Goal: Information Seeking & Learning: Find specific fact

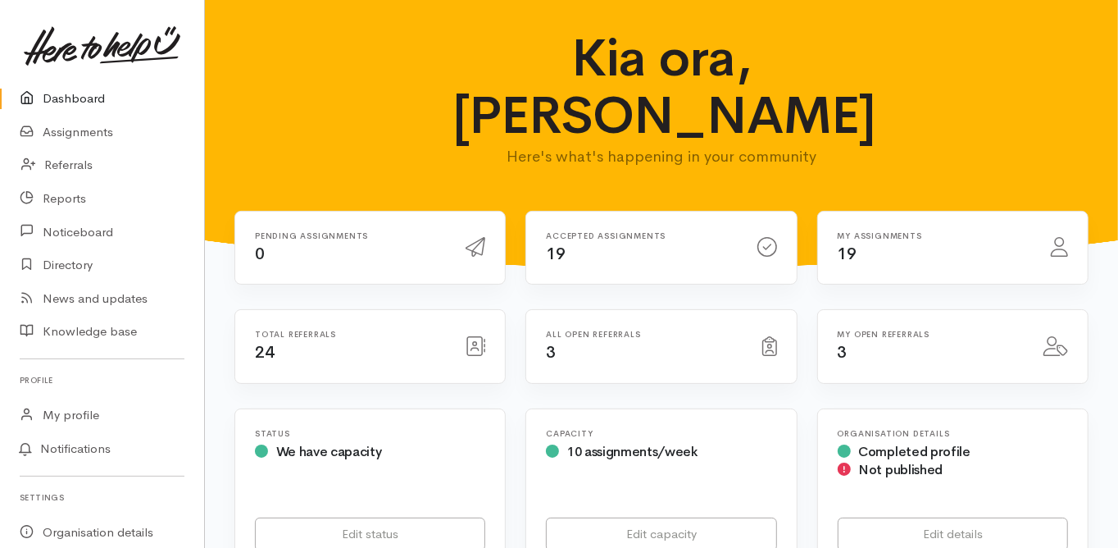
click at [74, 95] on link "Dashboard" at bounding box center [102, 99] width 204 height 34
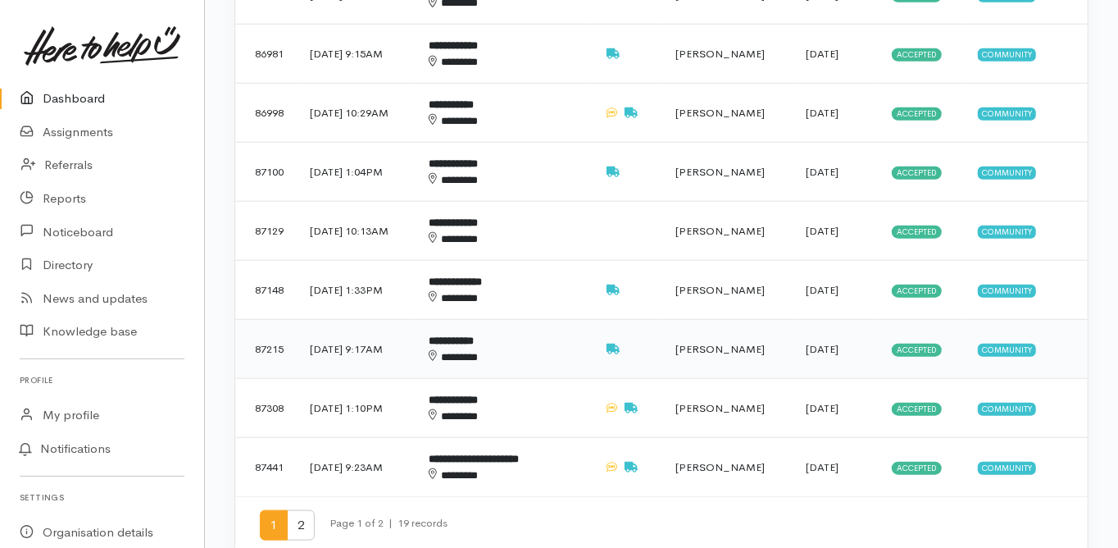
scroll to position [918, 0]
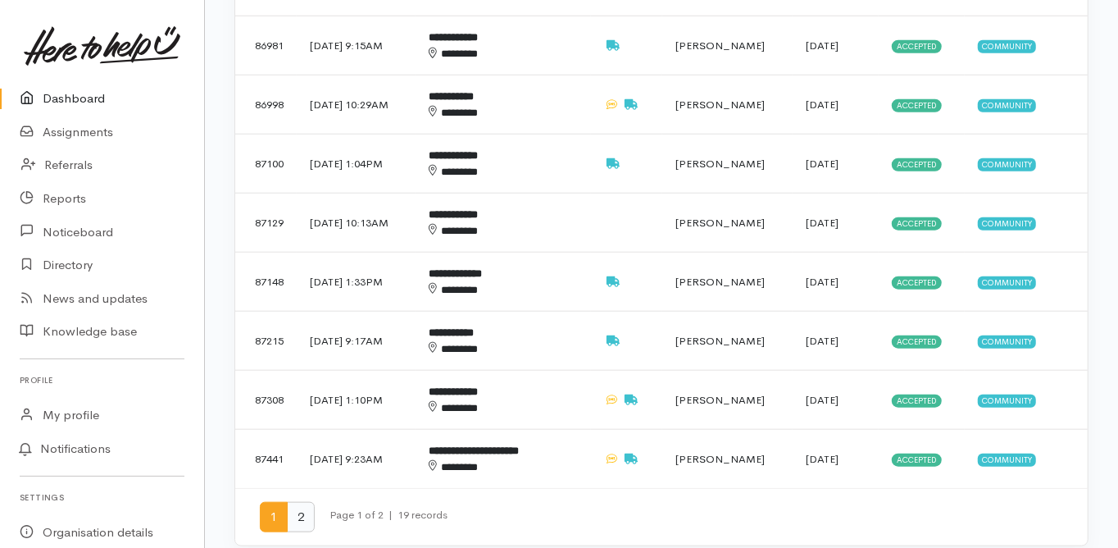
click at [299, 502] on span "2" at bounding box center [301, 517] width 28 height 30
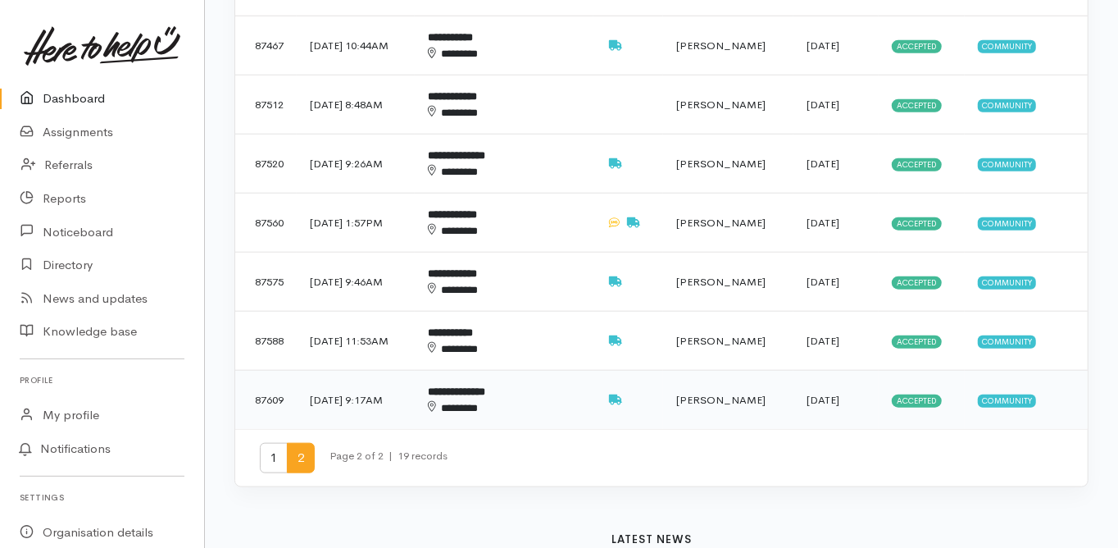
click at [485, 386] on b "**********" at bounding box center [456, 391] width 57 height 11
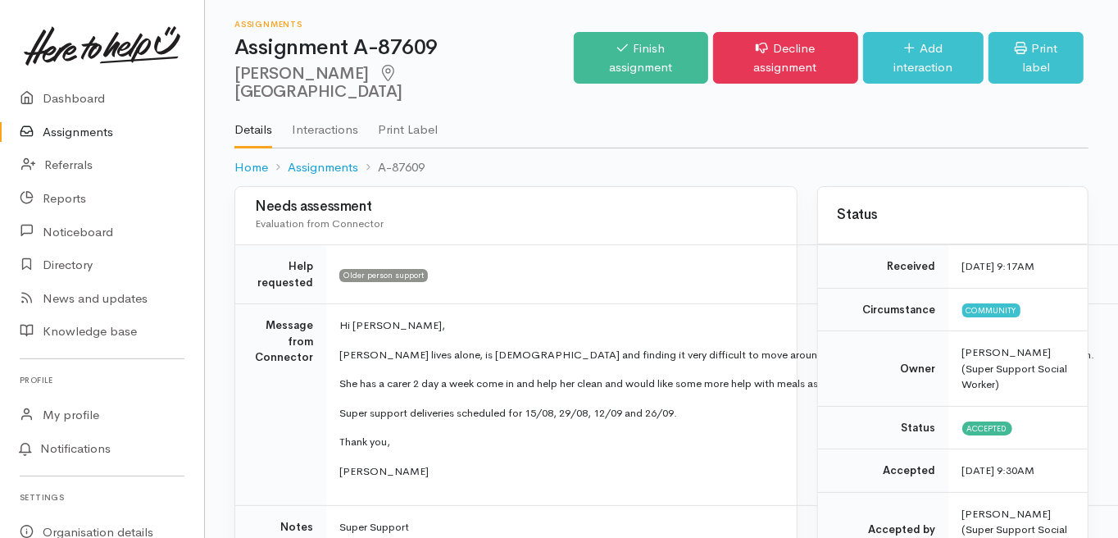
click at [251, 403] on td "Message from Connector" at bounding box center [280, 405] width 91 height 202
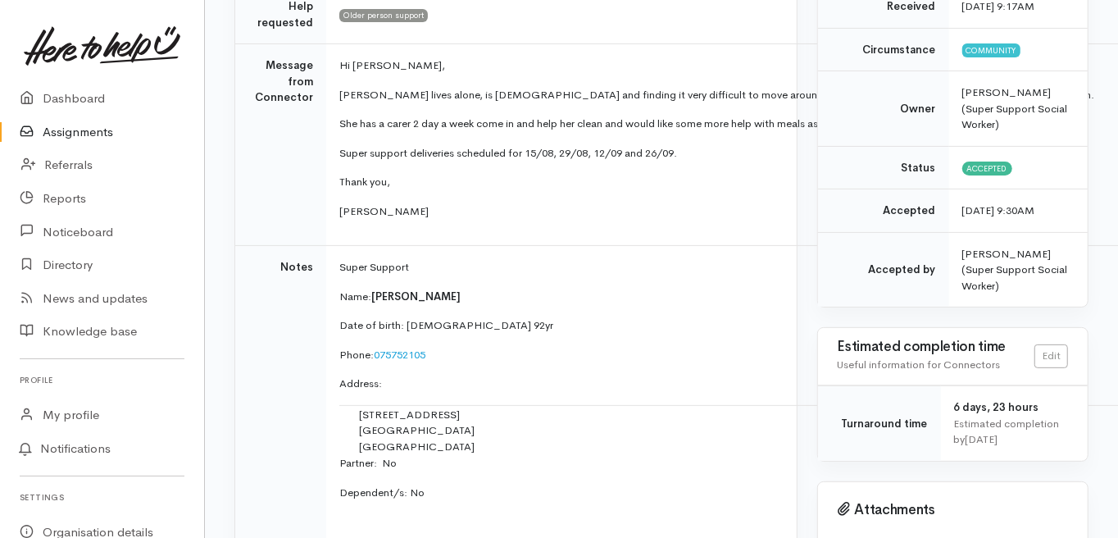
scroll to position [262, 0]
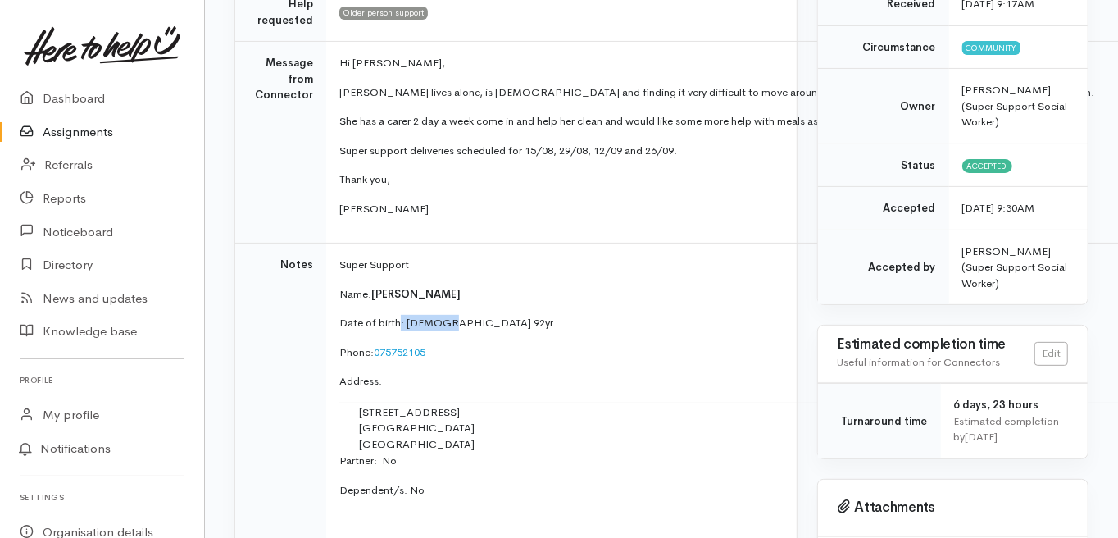
drag, startPoint x: 443, startPoint y: 301, endPoint x: 395, endPoint y: 299, distance: 47.6
click at [395, 315] on p "Date of birth: 17/3/33 92yr" at bounding box center [764, 323] width 850 height 16
click at [399, 315] on p "Date of birth: 17/3/33 92yr" at bounding box center [764, 323] width 850 height 16
drag, startPoint x: 400, startPoint y: 300, endPoint x: 443, endPoint y: 304, distance: 42.8
click at [443, 315] on p "Date of birth: 17/3/33 92yr" at bounding box center [764, 323] width 850 height 16
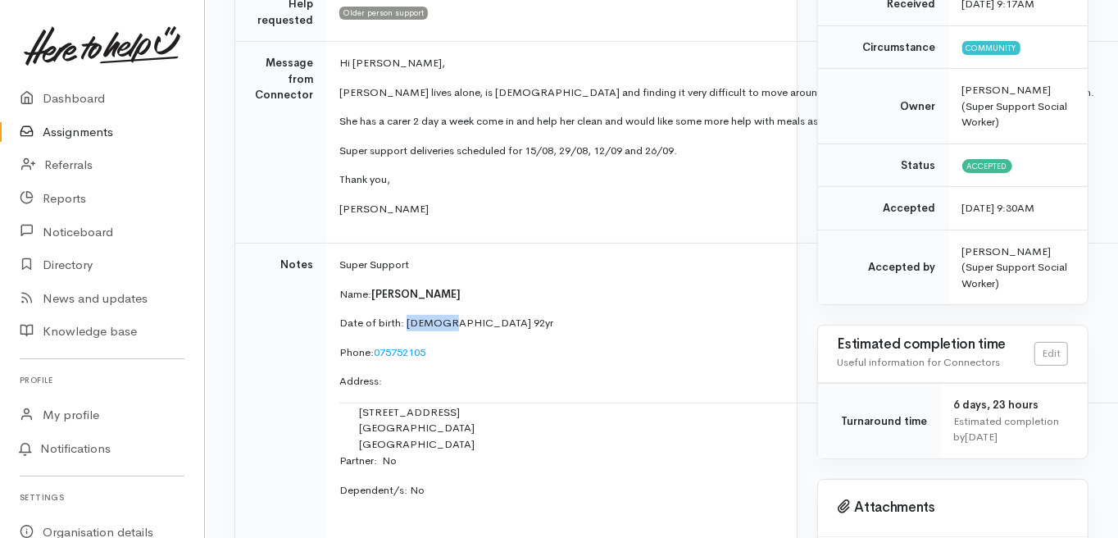
copy p "17/3/33"
click at [394, 373] on p "Address:" at bounding box center [764, 381] width 850 height 16
drag, startPoint x: 424, startPoint y: 330, endPoint x: 371, endPoint y: 339, distance: 54.2
click at [371, 344] on p "Phone:  075752105" at bounding box center [764, 352] width 850 height 16
copy link "075752105"
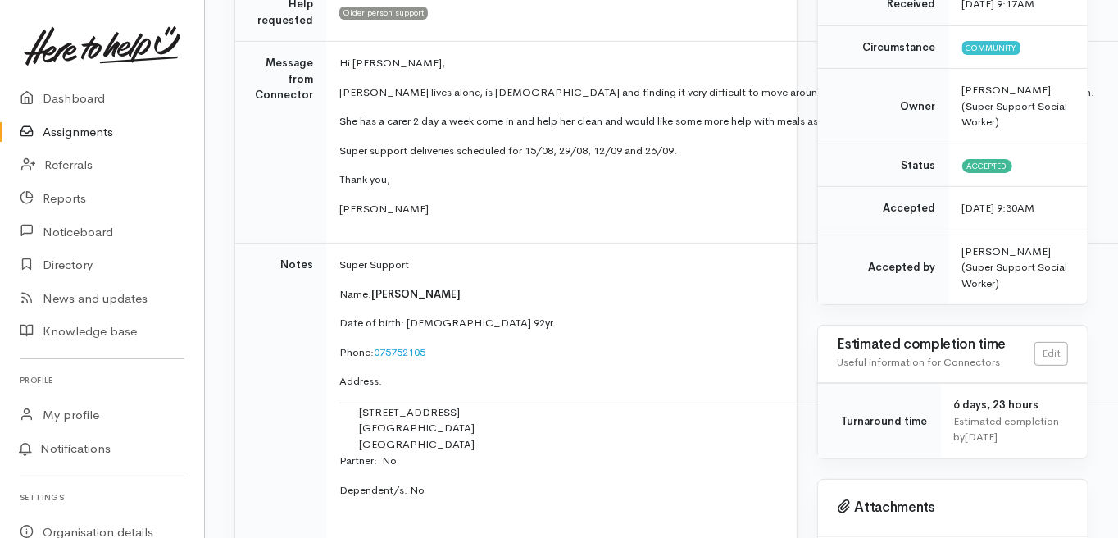
click at [287, 372] on td "Notes" at bounding box center [280, 472] width 91 height 456
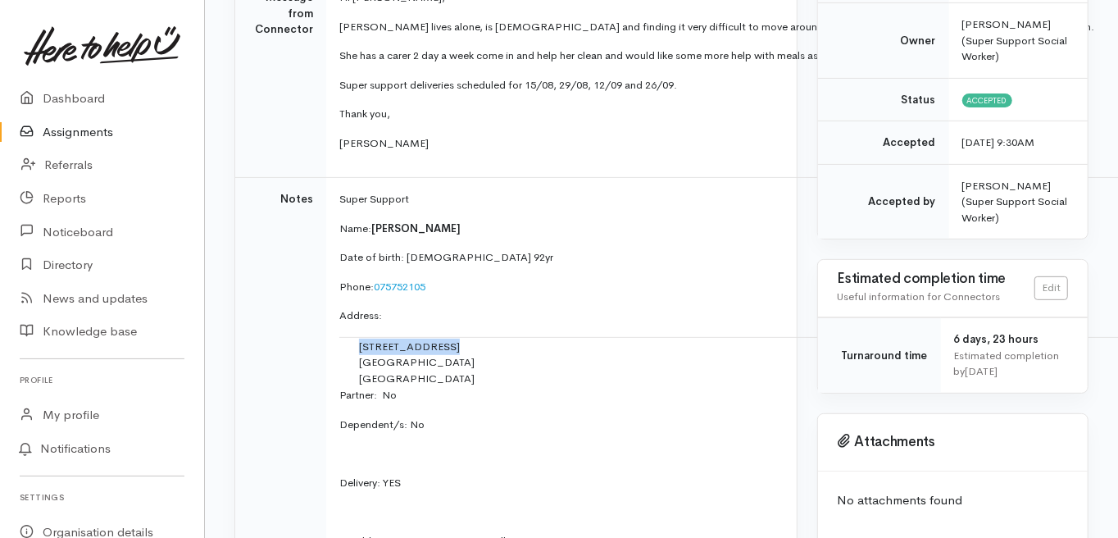
drag, startPoint x: 354, startPoint y: 324, endPoint x: 442, endPoint y: 333, distance: 88.2
click at [442, 339] on div "30 Sunbrae Grove Mount Maunganui New Zealand" at bounding box center [764, 363] width 811 height 48
copy div "30 Sunbrae Grove"
click at [253, 411] on td "Notes" at bounding box center [280, 406] width 91 height 456
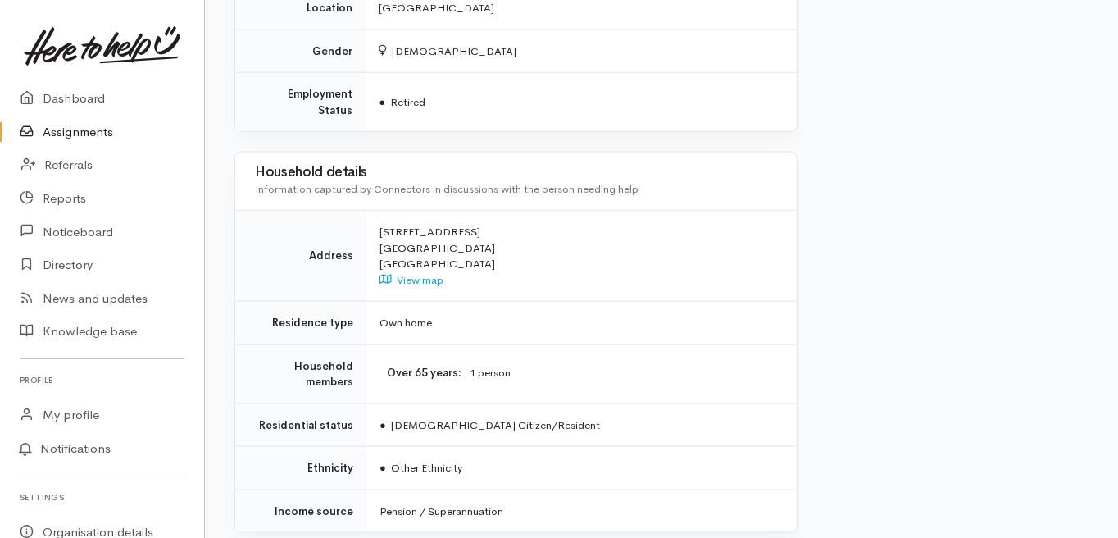
scroll to position [1375, 0]
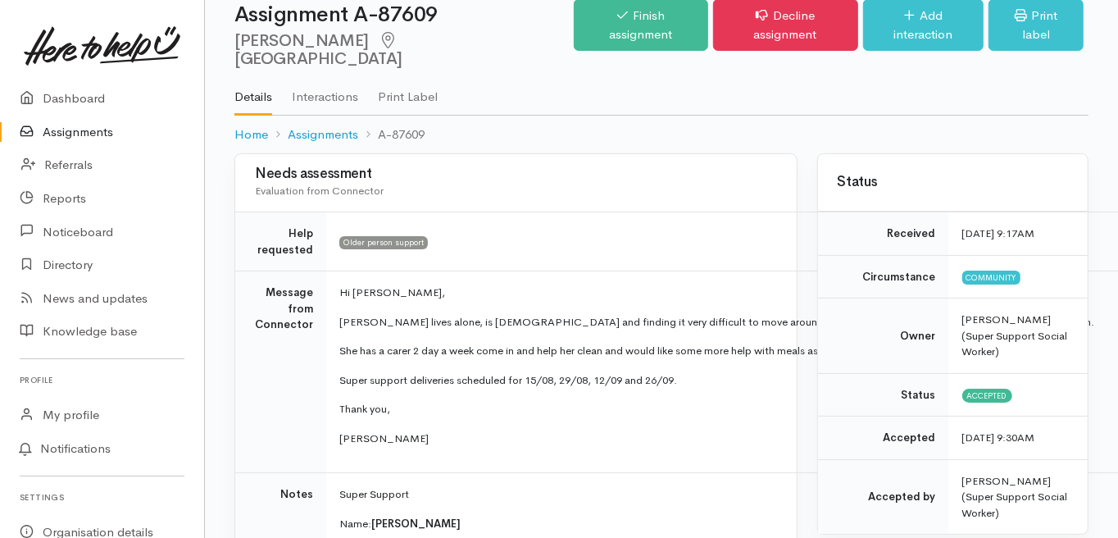
scroll to position [66, 0]
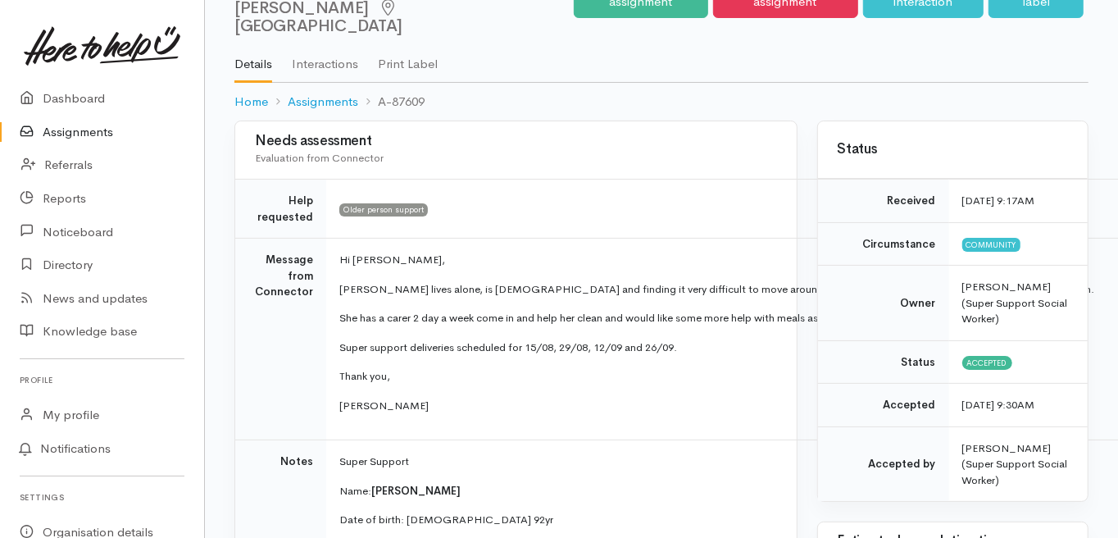
click at [235, 337] on td "Message from Connector" at bounding box center [280, 340] width 91 height 202
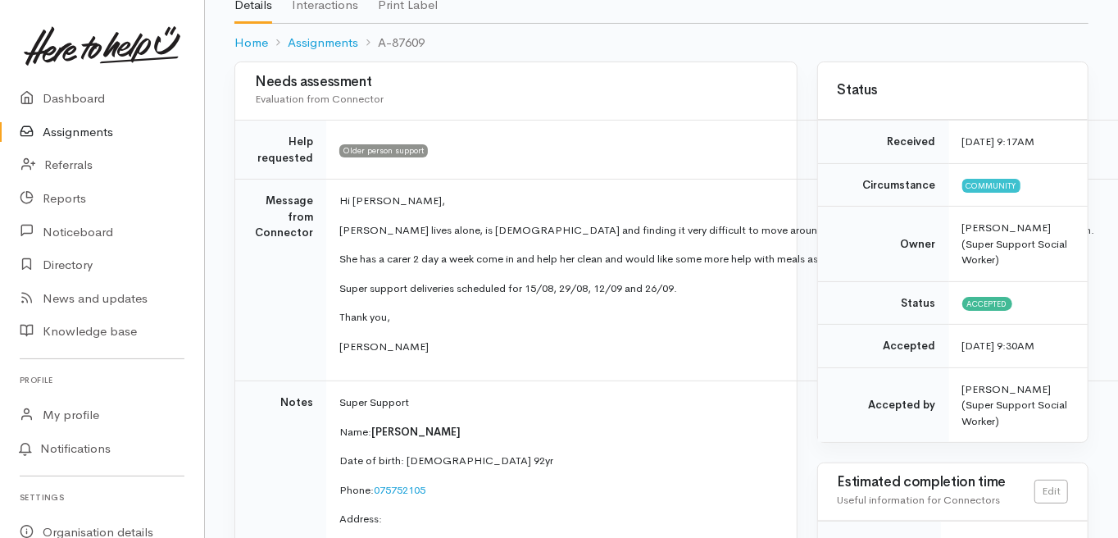
scroll to position [262, 0]
